Goal: Navigation & Orientation: Understand site structure

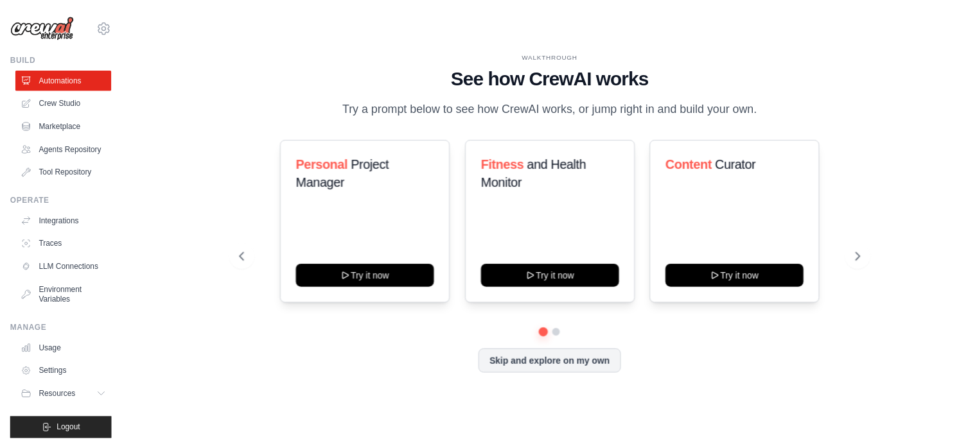
scroll to position [14, 0]
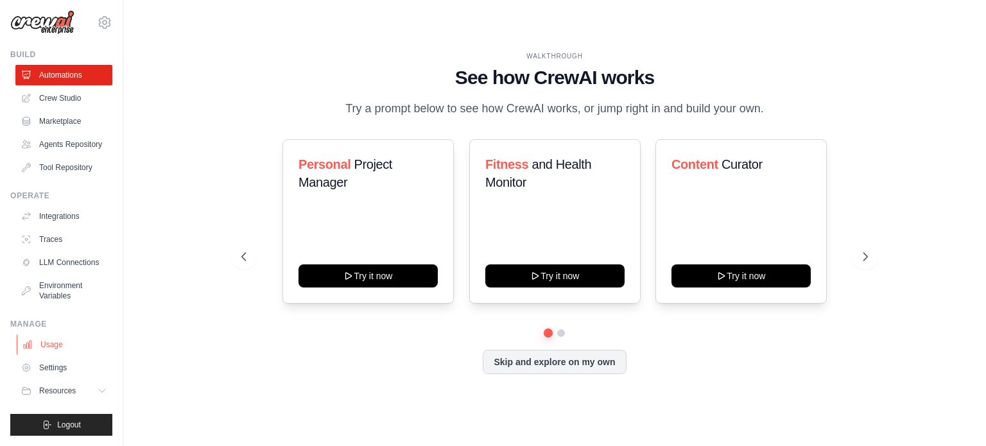
click at [46, 343] on link "Usage" at bounding box center [65, 345] width 97 height 21
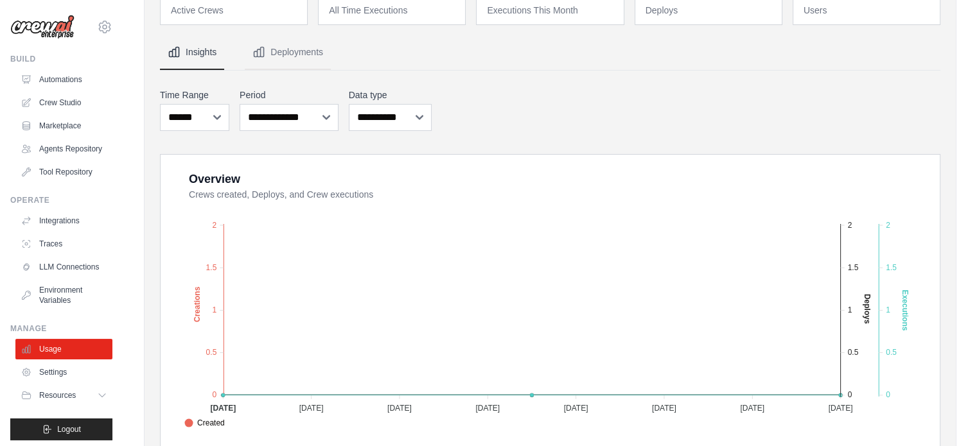
scroll to position [123, 0]
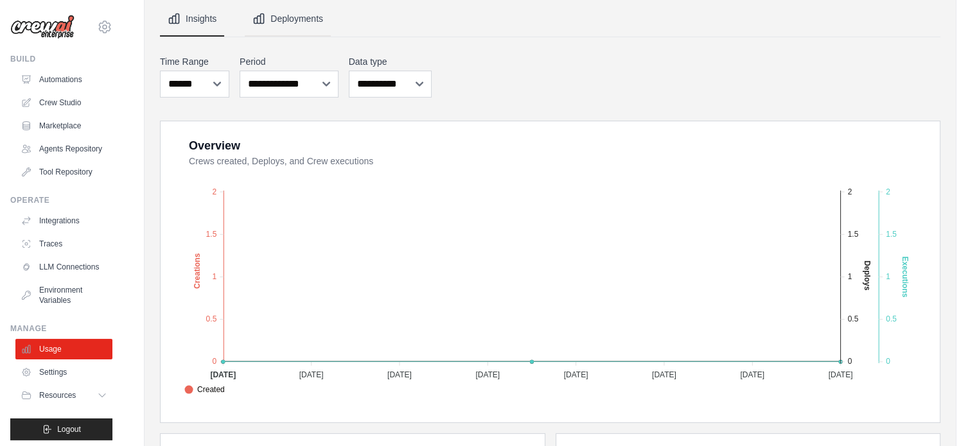
click at [300, 24] on button "Deployments" at bounding box center [288, 19] width 86 height 35
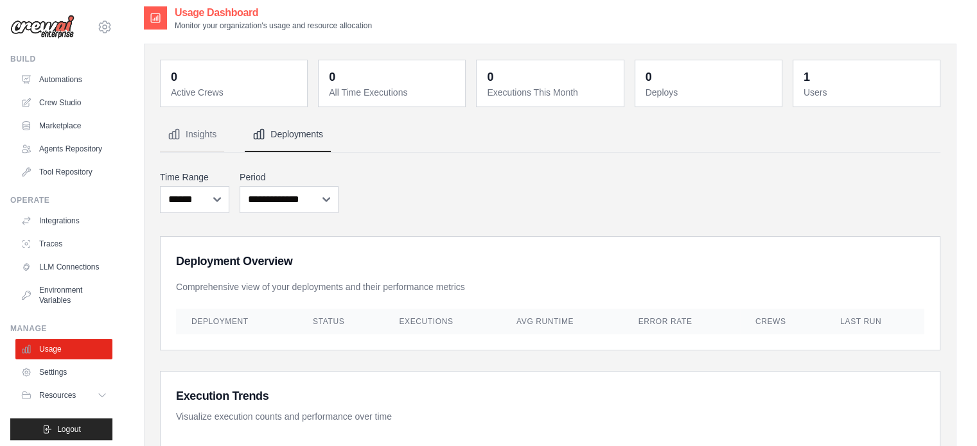
scroll to position [0, 0]
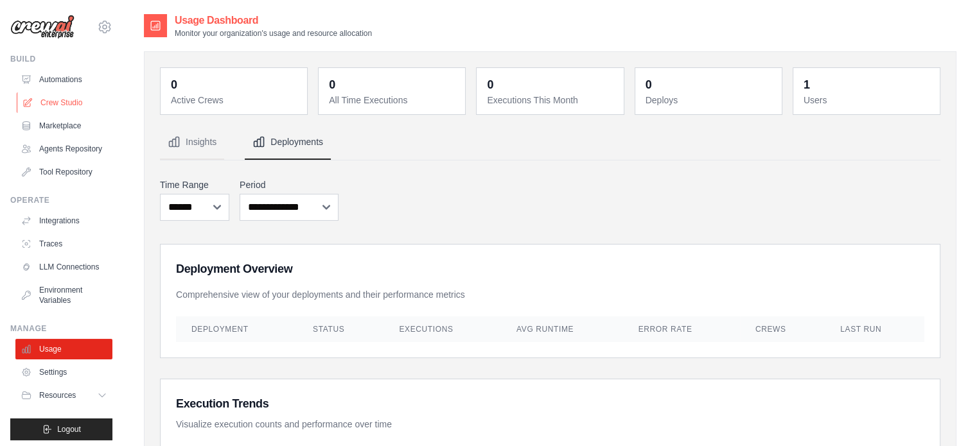
click at [55, 103] on link "Crew Studio" at bounding box center [65, 102] width 97 height 21
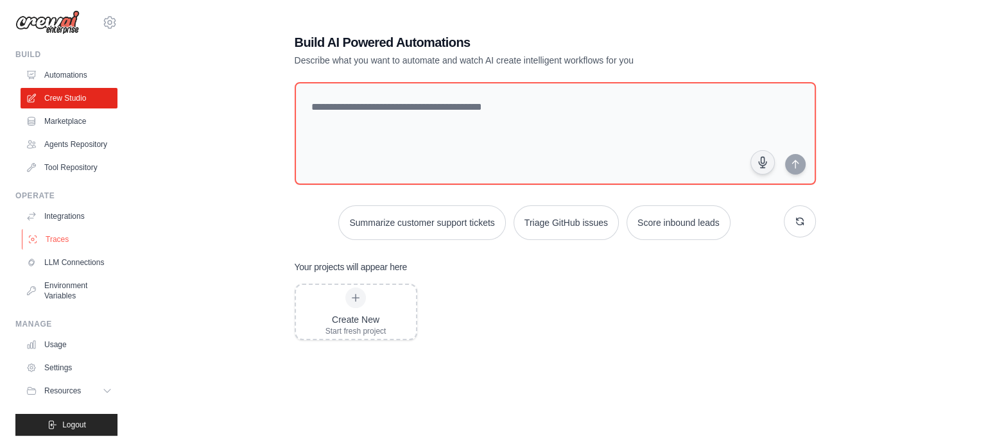
scroll to position [13, 0]
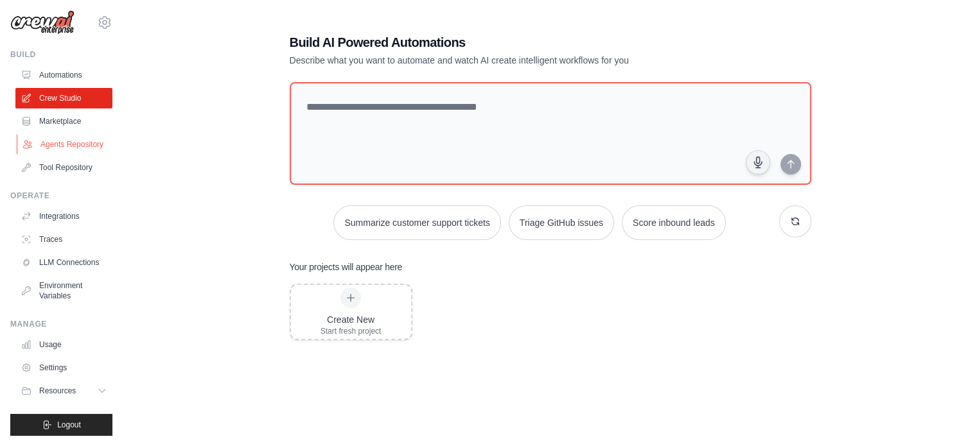
click at [60, 137] on link "Agents Repository" at bounding box center [65, 144] width 97 height 21
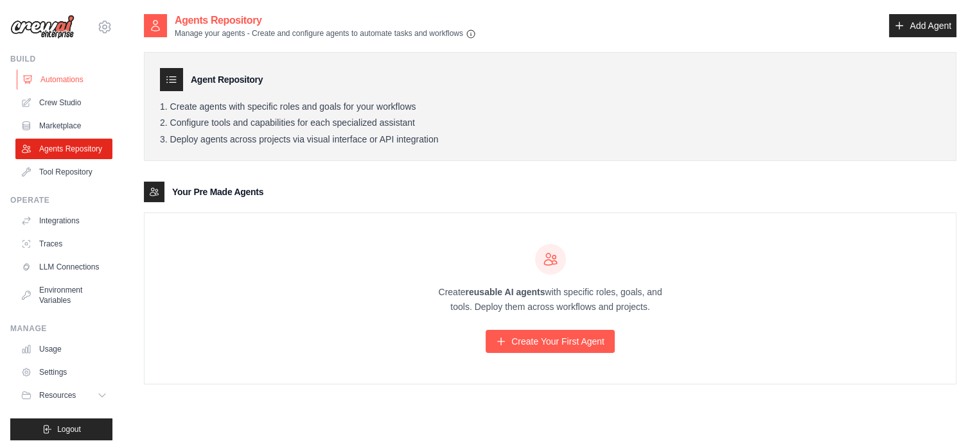
click at [46, 79] on link "Automations" at bounding box center [65, 79] width 97 height 21
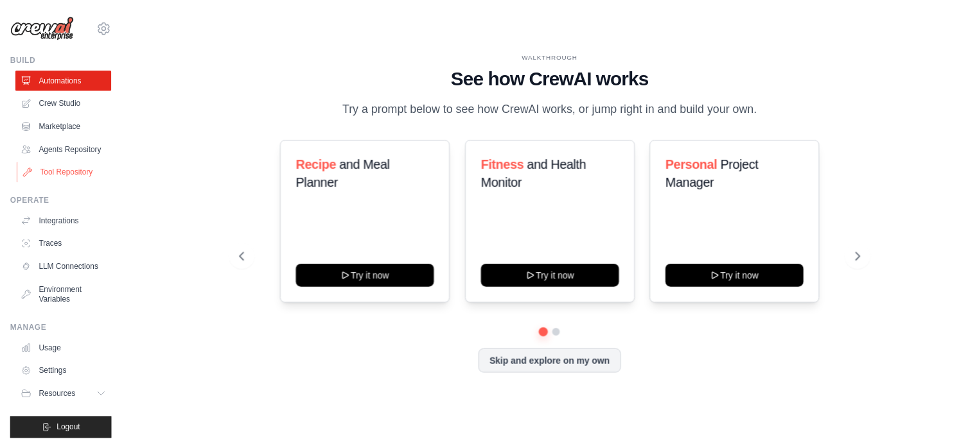
scroll to position [14, 0]
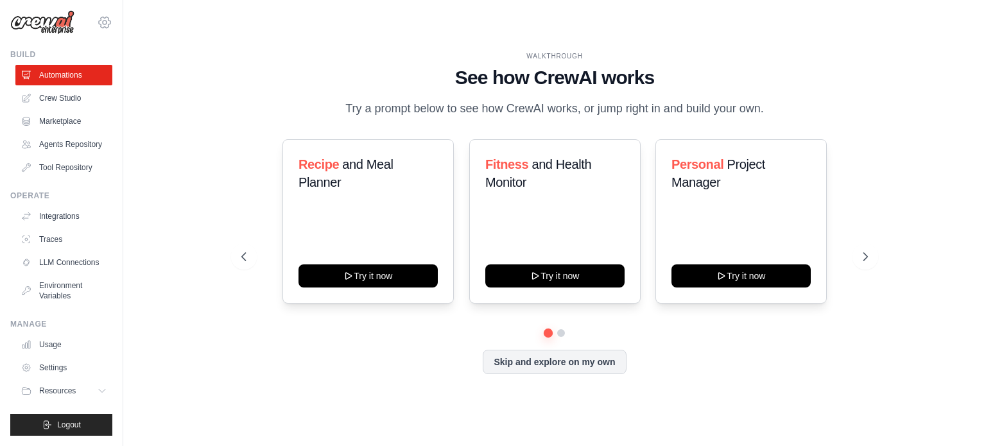
click at [99, 17] on icon at bounding box center [105, 22] width 12 height 11
click at [182, 141] on div "WALKTHROUGH See how CrewAI works Try a prompt below to see how CrewAI works, or…" at bounding box center [555, 223] width 822 height 421
click at [56, 345] on link "Usage" at bounding box center [65, 345] width 97 height 21
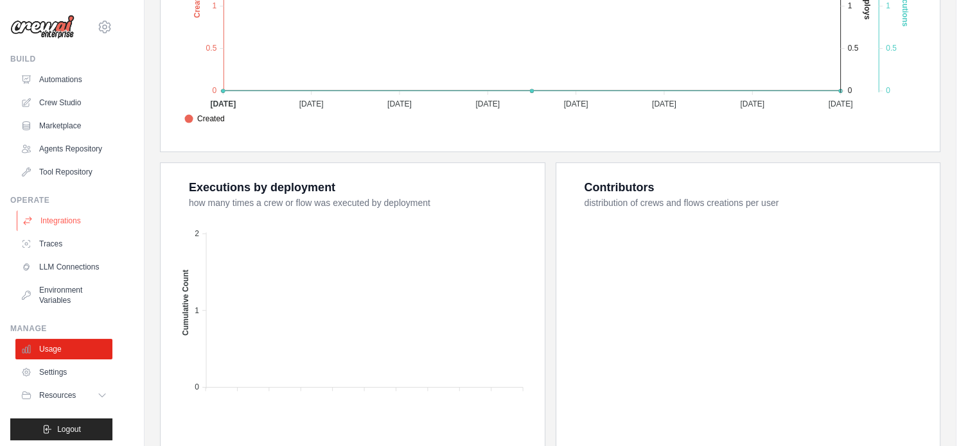
scroll to position [393, 0]
click at [58, 182] on link "Tool Repository" at bounding box center [65, 172] width 97 height 21
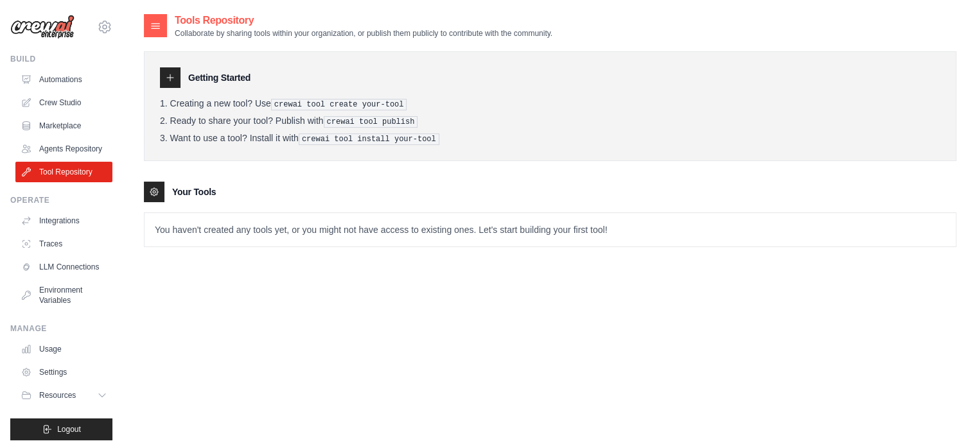
click at [154, 28] on icon at bounding box center [156, 26] width 8 height 5
click at [64, 98] on link "Crew Studio" at bounding box center [65, 102] width 97 height 21
